Goal: Feedback & Contribution: Submit feedback/report problem

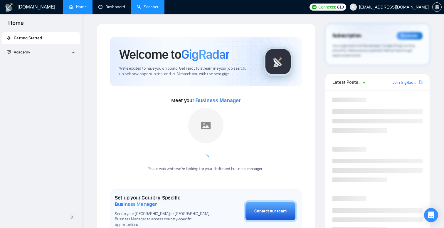
click at [137, 6] on link "Scanner" at bounding box center [148, 6] width 22 height 5
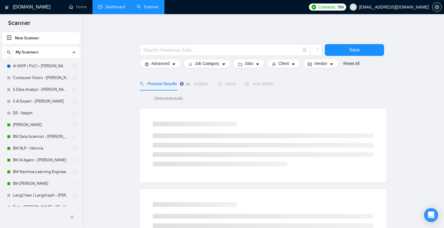
click at [116, 6] on link "Dashboard" at bounding box center [111, 6] width 27 height 5
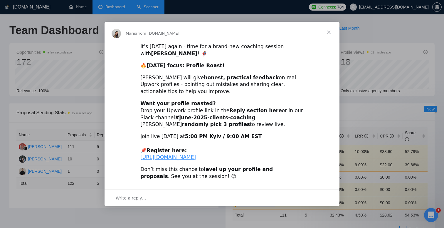
click at [324, 23] on span "Close" at bounding box center [328, 32] width 21 height 21
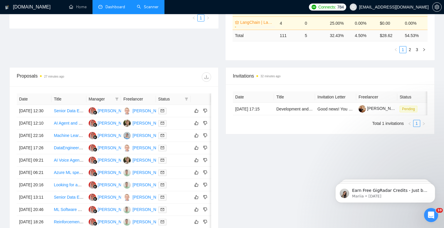
scroll to position [184, 0]
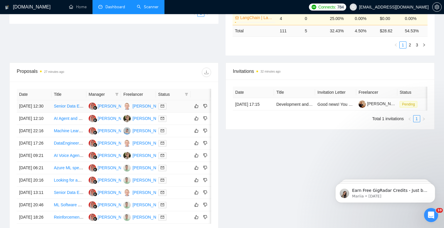
click at [27, 106] on td "[DATE] 12:30" at bounding box center [34, 106] width 35 height 12
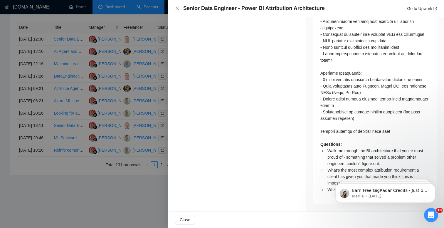
scroll to position [0, 0]
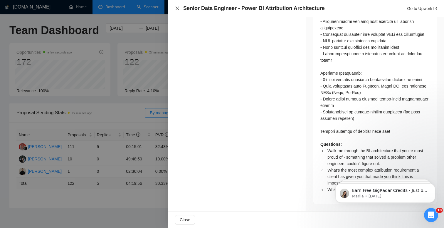
click at [177, 10] on icon "close" at bounding box center [177, 8] width 5 height 5
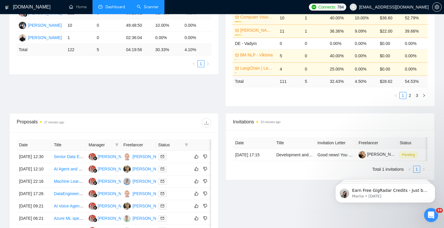
scroll to position [139, 0]
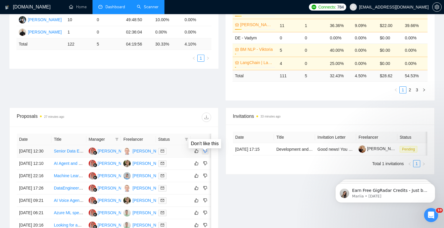
click at [207, 153] on icon "dislike" at bounding box center [205, 151] width 4 height 4
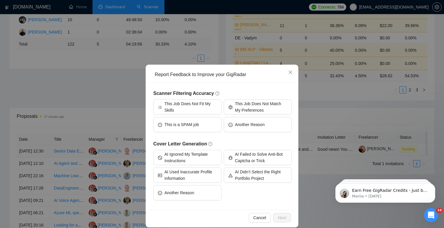
scroll to position [6, 0]
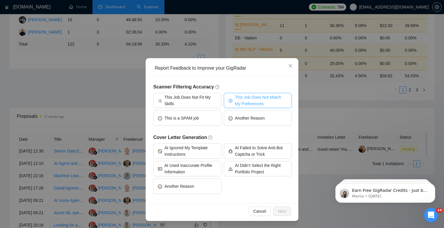
click at [247, 95] on span "This Job Does Not Match My Preferences" at bounding box center [261, 100] width 52 height 13
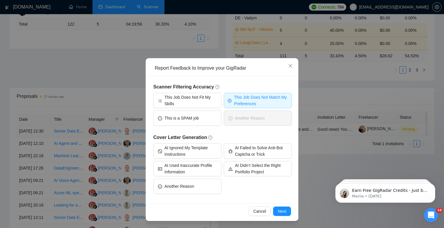
scroll to position [160, 0]
click at [193, 152] on span "AI Ignored My Template Instructions" at bounding box center [190, 150] width 52 height 13
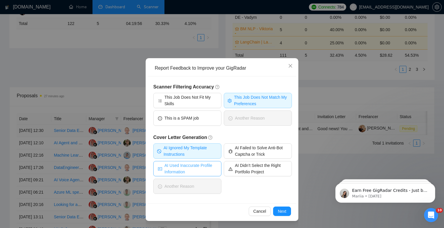
click at [207, 169] on span "AI Used Inaccurate Profile Information" at bounding box center [190, 168] width 52 height 13
click at [279, 209] on span "Next" at bounding box center [281, 211] width 9 height 6
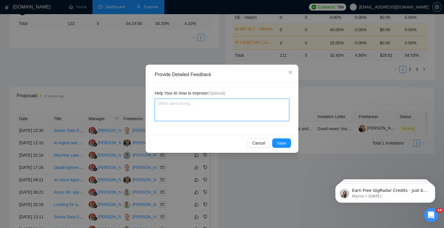
click at [183, 106] on textarea at bounding box center [222, 110] width 134 height 22
click at [220, 108] on textarea at bounding box center [222, 110] width 134 height 22
paste textarea "You referred to 7 years of experience in your submission, but that came from th…"
type textarea "You referred to 7 years of experience in your submission, but that came from th…"
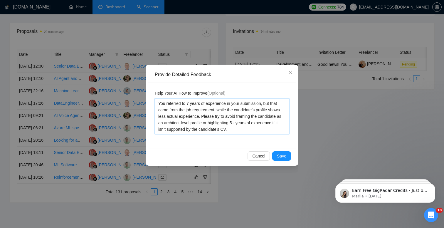
scroll to position [224, 0]
type textarea "You referred to 7 years of experience in your submission, but that came from th…"
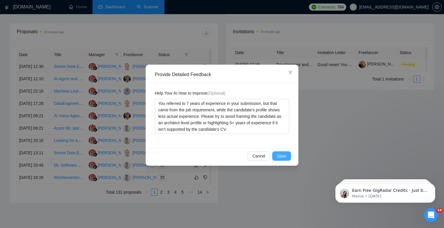
click at [279, 155] on span "Save" at bounding box center [281, 156] width 9 height 6
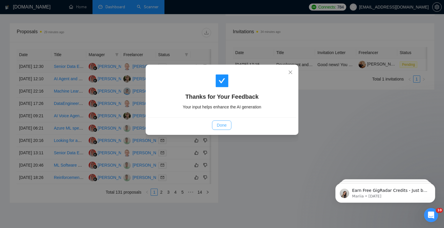
click at [222, 125] on span "Done" at bounding box center [221, 125] width 10 height 6
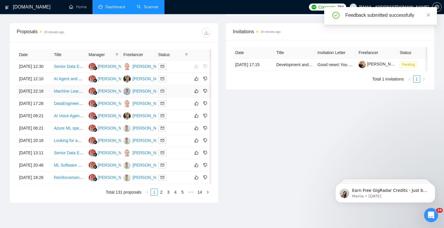
click at [29, 97] on td "[DATE] 22:16" at bounding box center [34, 91] width 35 height 12
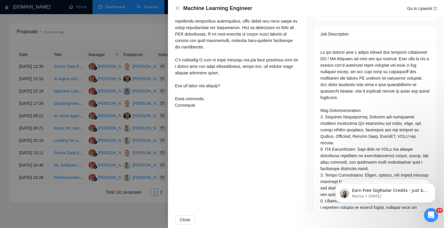
scroll to position [0, 0]
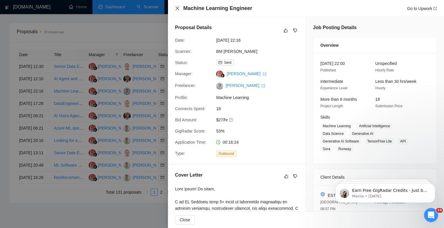
click at [175, 8] on icon "close" at bounding box center [177, 8] width 5 height 5
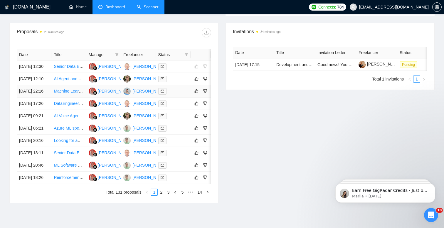
click at [30, 97] on td "[DATE] 22:16" at bounding box center [34, 91] width 35 height 12
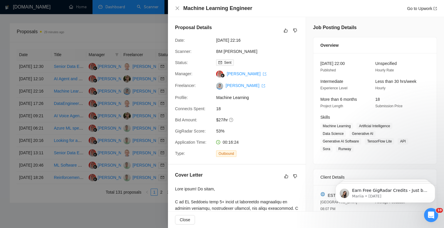
click at [13, 89] on div at bounding box center [222, 114] width 444 height 228
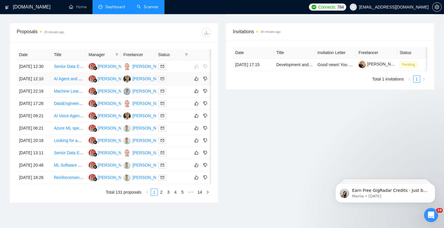
click at [25, 85] on td "[DATE] 12:10" at bounding box center [34, 79] width 35 height 12
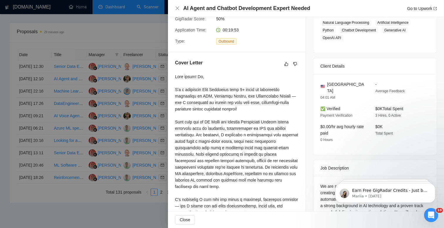
scroll to position [124, 0]
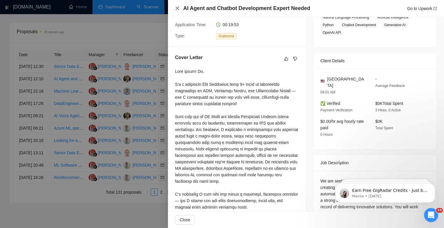
click at [177, 10] on icon "close" at bounding box center [177, 8] width 5 height 5
